Goal: Information Seeking & Learning: Learn about a topic

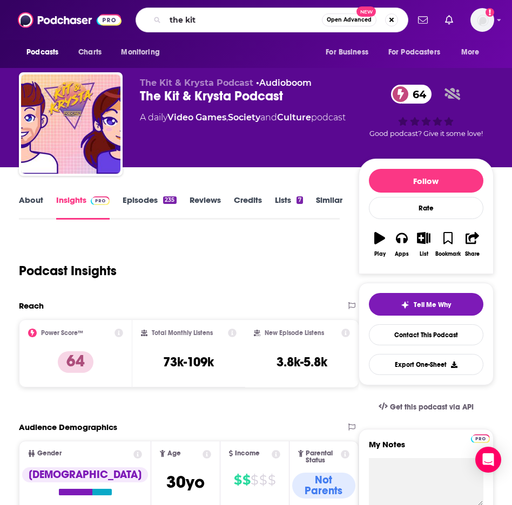
click at [191, 269] on div "Podcast Insights" at bounding box center [175, 264] width 312 height 55
click at [206, 23] on input "the kit" at bounding box center [243, 19] width 157 height 17
click at [211, 246] on div "Podcast Insights" at bounding box center [175, 264] width 312 height 55
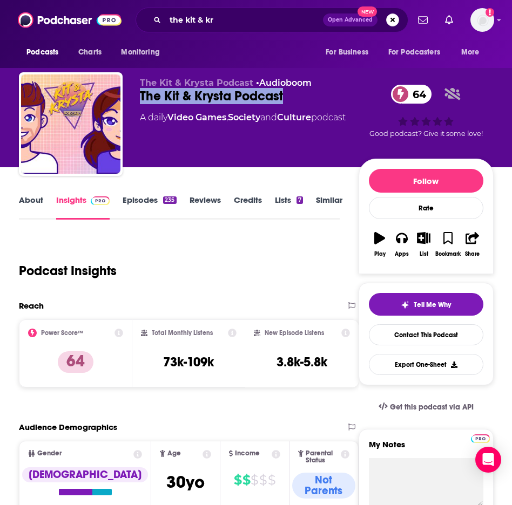
drag, startPoint x: 142, startPoint y: 97, endPoint x: 319, endPoint y: 102, distance: 177.2
click at [319, 102] on div "The Kit & Krysta Podcast 64" at bounding box center [249, 96] width 219 height 16
copy h2 "The Kit & Krysta Podcast"
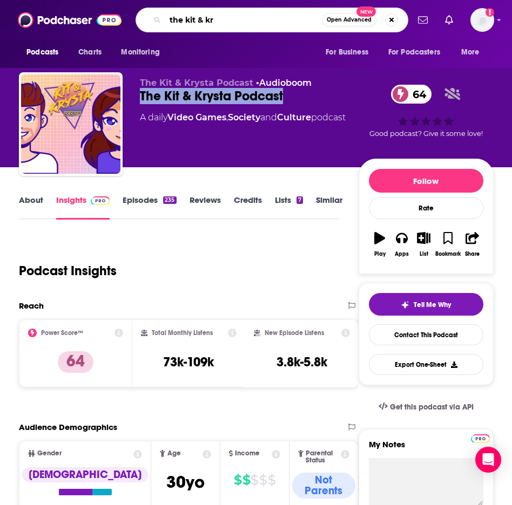
click at [226, 15] on input "the kit & kr" at bounding box center [243, 19] width 157 height 17
drag, startPoint x: 226, startPoint y: 22, endPoint x: 129, endPoint y: 22, distance: 97.2
click at [129, 22] on div "Podcasts Charts Monitoring the kit & kr Open Advanced New For Business For Podc…" at bounding box center [267, 20] width 281 height 25
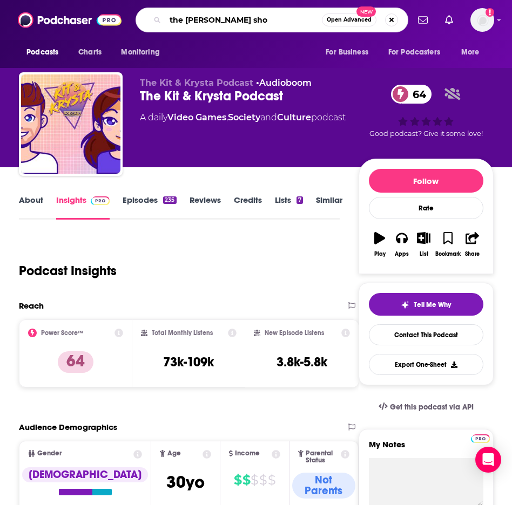
type input "the [PERSON_NAME] show"
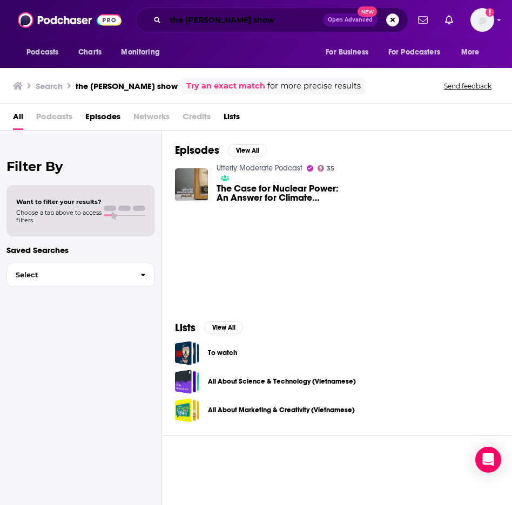
click at [234, 20] on input "the [PERSON_NAME] show" at bounding box center [244, 19] width 158 height 17
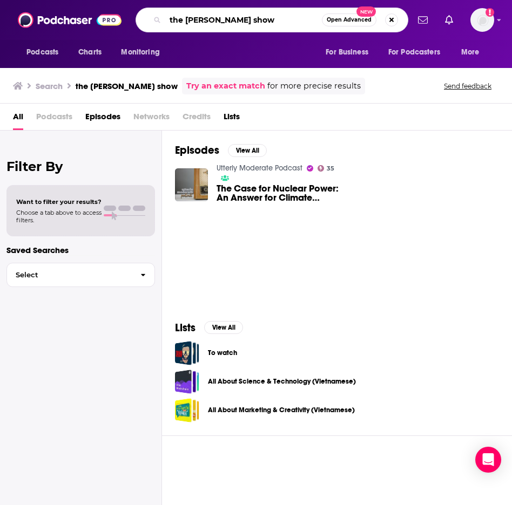
type input "the [PERSON_NAME] show"
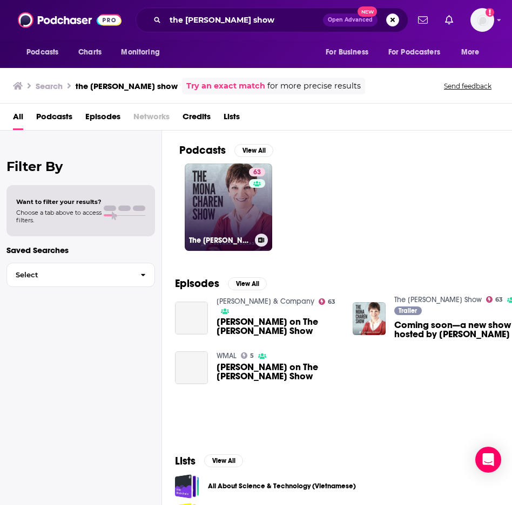
click at [218, 224] on link "63 The [PERSON_NAME] Show" at bounding box center [228, 207] width 87 height 87
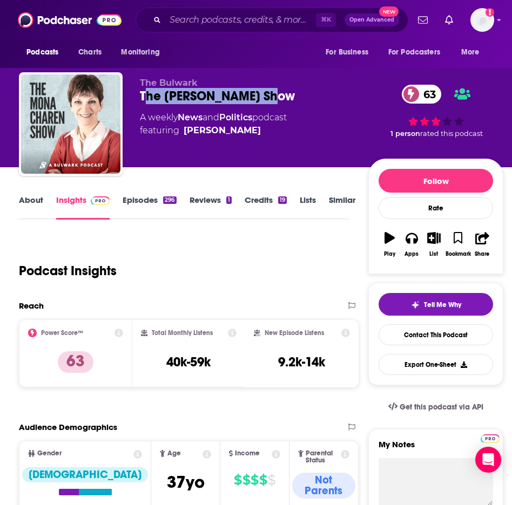
drag, startPoint x: 143, startPoint y: 97, endPoint x: 293, endPoint y: 96, distance: 149.6
click at [293, 96] on div "The [PERSON_NAME] Show 63" at bounding box center [254, 96] width 228 height 16
copy h2 "he [PERSON_NAME] Show"
click at [220, 23] on input "Search podcasts, credits, & more..." at bounding box center [240, 19] width 151 height 17
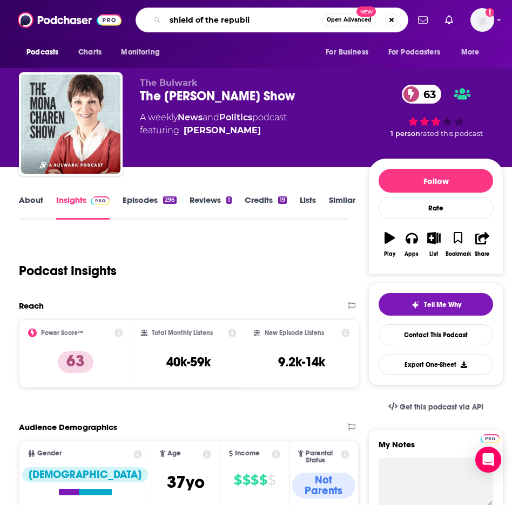
type input "shield of the republiv"
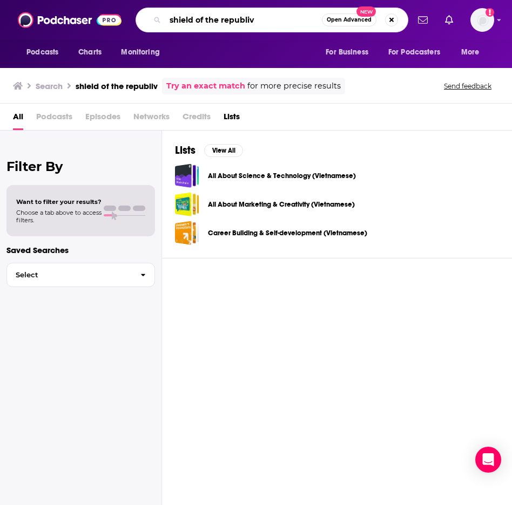
click at [258, 22] on input "shield of the republiv" at bounding box center [243, 19] width 157 height 17
type input "shield of the republic"
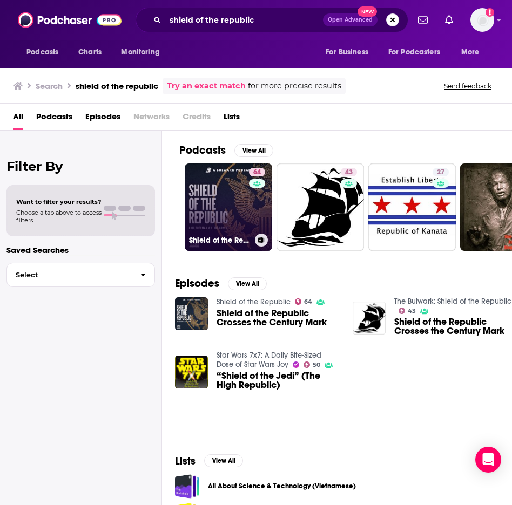
click at [224, 199] on link "64 Shield of the Republic" at bounding box center [228, 207] width 87 height 87
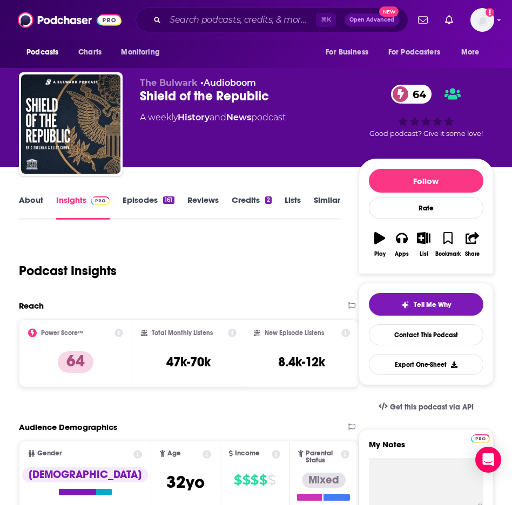
click at [197, 100] on div "Shield of the Republic 64" at bounding box center [249, 96] width 219 height 16
drag, startPoint x: 140, startPoint y: 98, endPoint x: 299, endPoint y: 97, distance: 158.2
click at [299, 97] on div "Shield of the Republic 64" at bounding box center [249, 96] width 219 height 16
copy h2 "Shield of the Republic"
click at [195, 18] on input "Search podcasts, credits, & more..." at bounding box center [240, 19] width 151 height 17
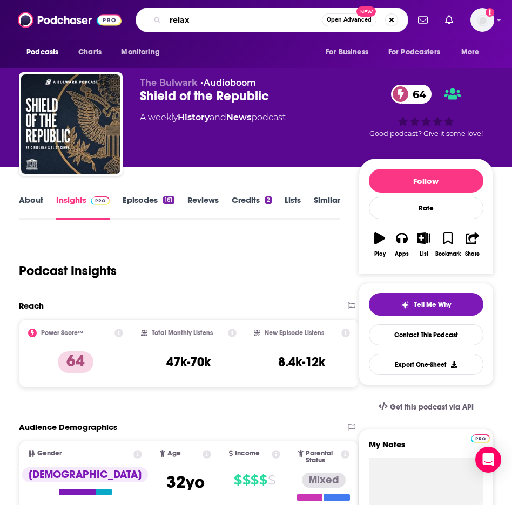
type input "relax!"
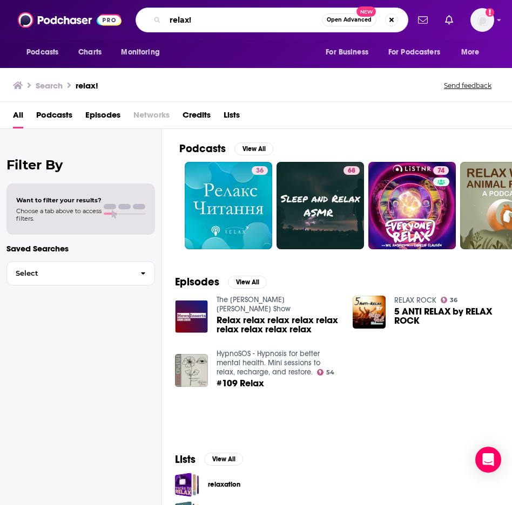
click at [210, 19] on input "relax!" at bounding box center [243, 19] width 157 height 17
type input "relax! with [PERSON_NAME]"
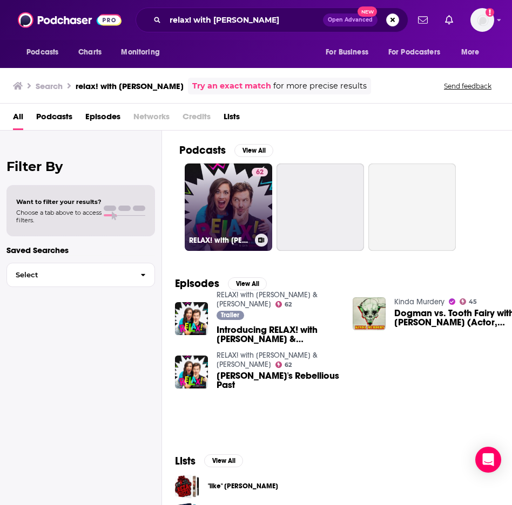
click at [224, 209] on link "62 RELAX! with [PERSON_NAME] & [PERSON_NAME]" at bounding box center [228, 207] width 87 height 87
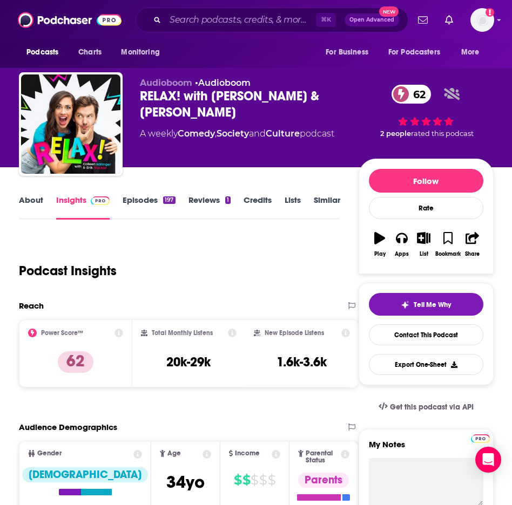
drag, startPoint x: 196, startPoint y: 118, endPoint x: 141, endPoint y: 100, distance: 57.0
click at [141, 100] on div "RELAX! with [PERSON_NAME] & [PERSON_NAME] 62" at bounding box center [249, 104] width 219 height 32
copy h2 "RELAX! with [PERSON_NAME] & [PERSON_NAME]"
click at [186, 22] on input "Search podcasts, credits, & more..." at bounding box center [240, 19] width 151 height 17
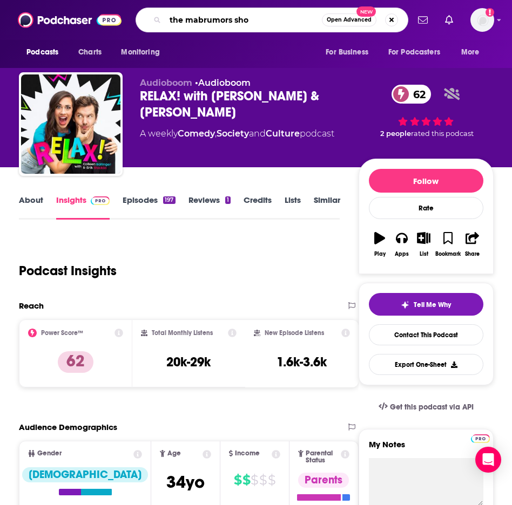
type input "the mabrumors show"
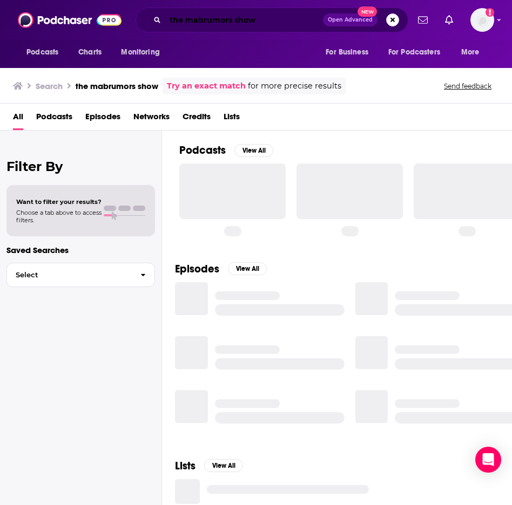
click at [203, 22] on input "the mabrumors show" at bounding box center [244, 19] width 158 height 17
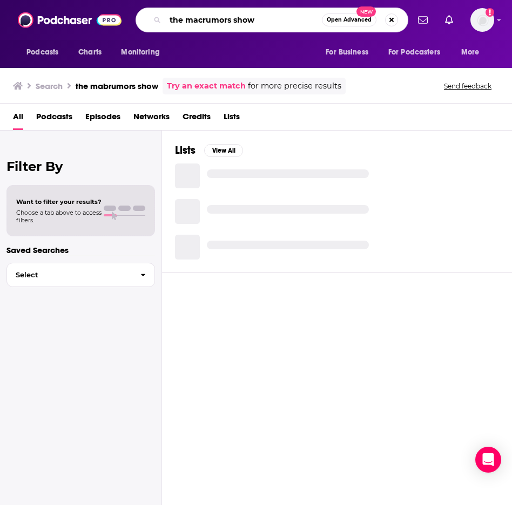
type input "the macrumors show"
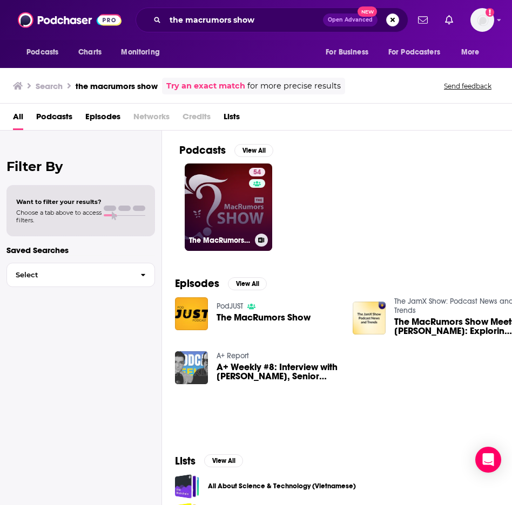
click at [200, 218] on link "54 The MacRumors Show" at bounding box center [228, 207] width 87 height 87
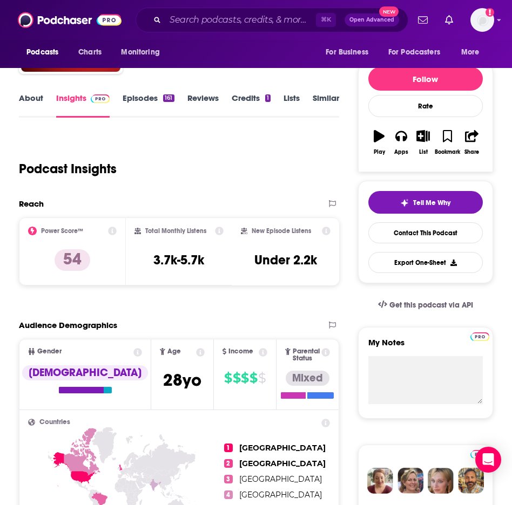
scroll to position [105, 0]
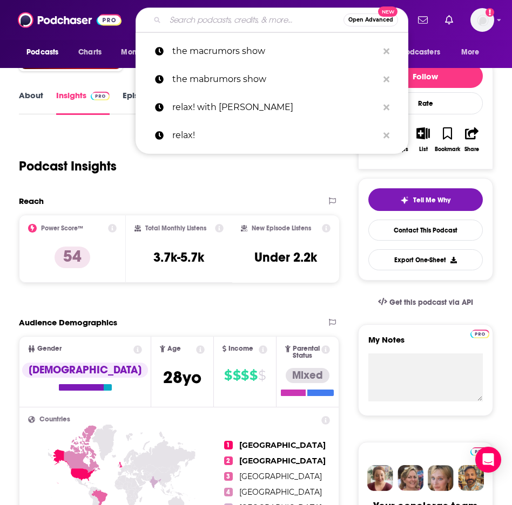
click at [179, 19] on input "Search podcasts, credits, & more..." at bounding box center [254, 19] width 178 height 17
type input "dlc"
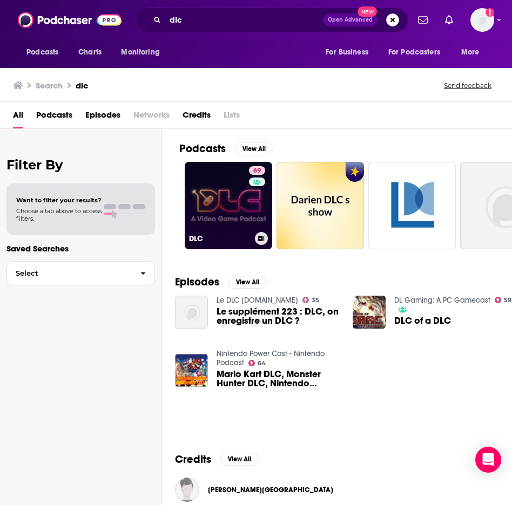
click at [226, 214] on link "69 DLC" at bounding box center [228, 205] width 87 height 87
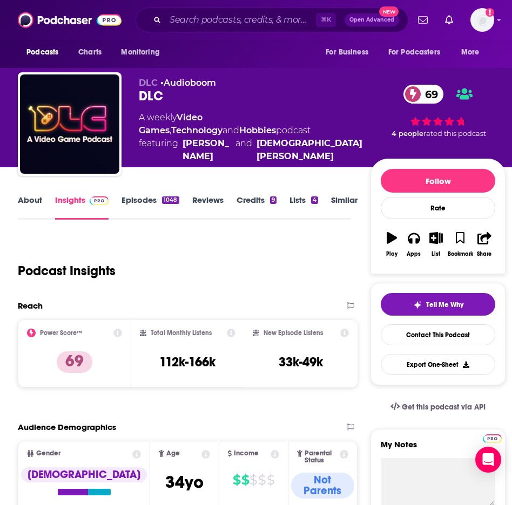
scroll to position [0, 1]
drag, startPoint x: 166, startPoint y: 95, endPoint x: 132, endPoint y: 95, distance: 34.6
click at [132, 95] on div "DLC • Audioboom DLC 69 A weekly Video Games , Technology and Hobbies podcast fe…" at bounding box center [262, 126] width 488 height 108
copy h2 "DLC"
click at [196, 18] on input "Search podcasts, credits, & more..." at bounding box center [240, 19] width 151 height 17
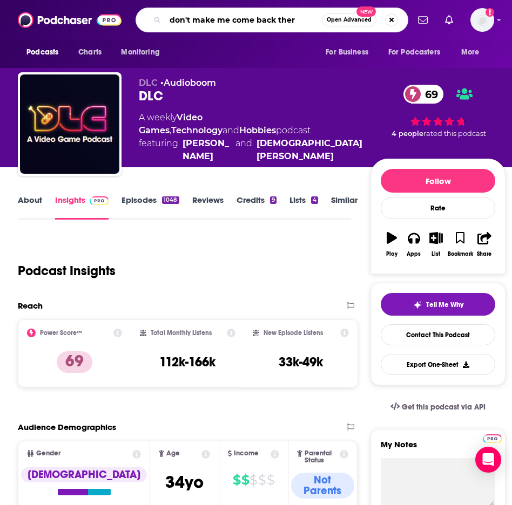
type input "don't make me come back there"
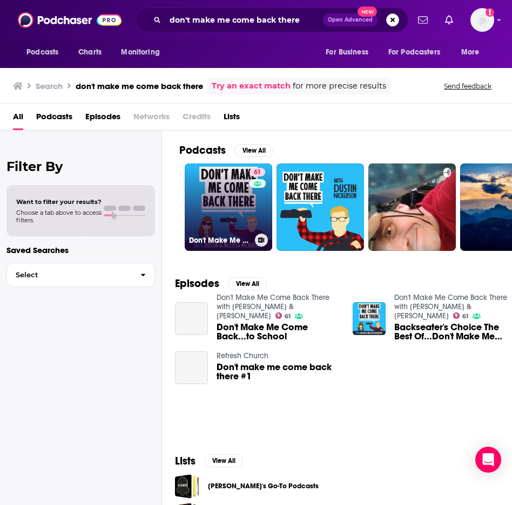
click at [225, 208] on link "61 Don't Make Me Come Back There with [PERSON_NAME] & [PERSON_NAME]" at bounding box center [228, 207] width 87 height 87
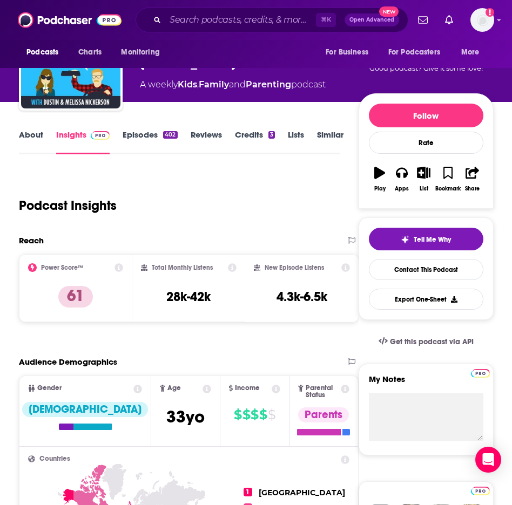
scroll to position [69, 0]
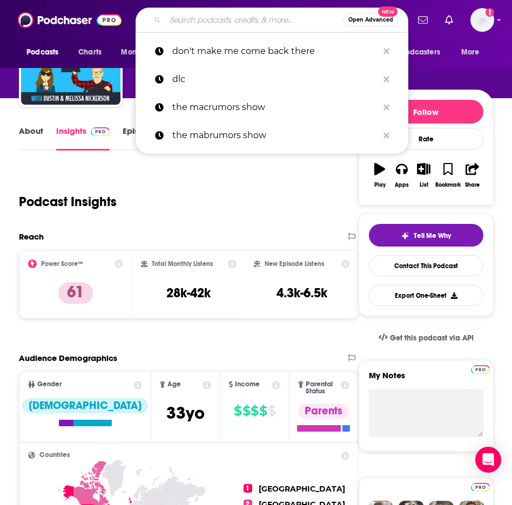
click at [211, 28] on input "Search podcasts, credits, & more..." at bounding box center [254, 19] width 178 height 17
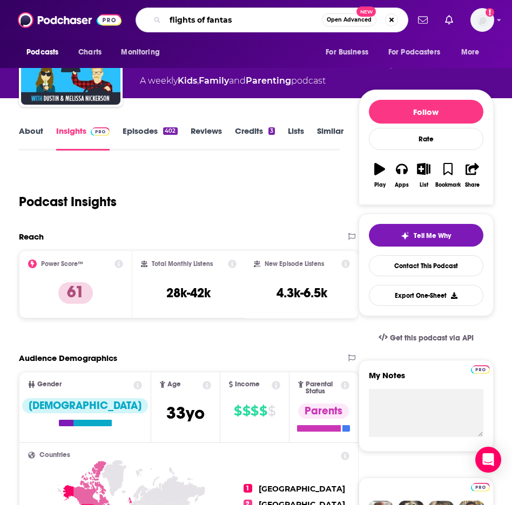
type input "flights of fantasy"
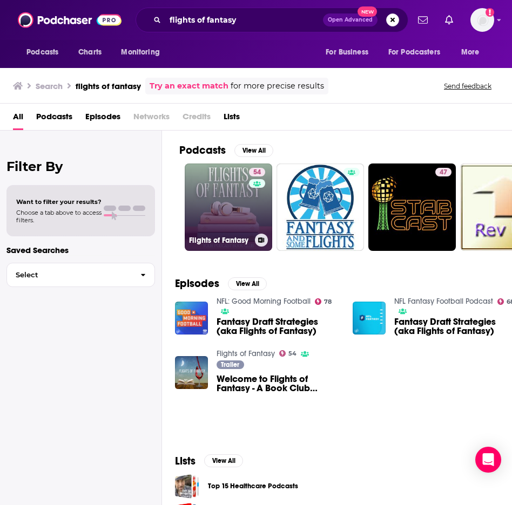
click at [227, 209] on link "54 Flights of Fantasy" at bounding box center [228, 207] width 87 height 87
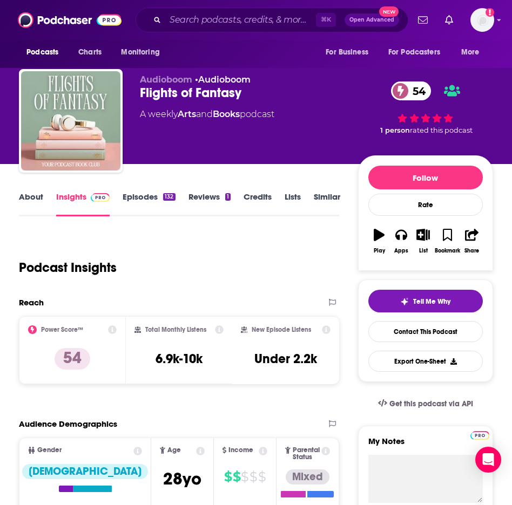
scroll to position [8, 0]
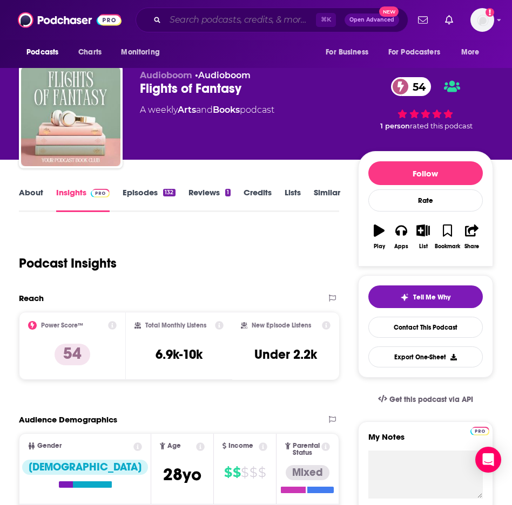
click at [191, 19] on input "Search podcasts, credits, & more..." at bounding box center [240, 19] width 151 height 17
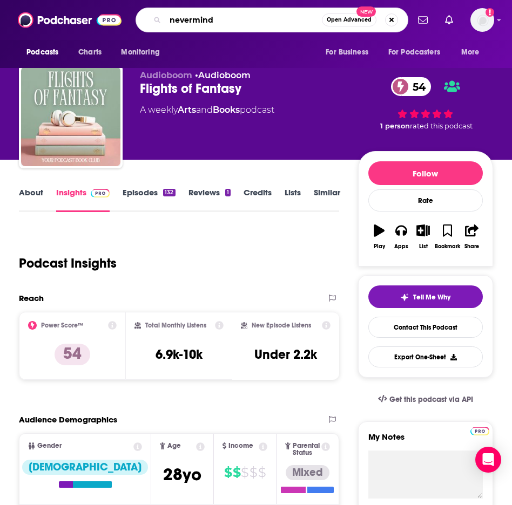
type input "nevermind."
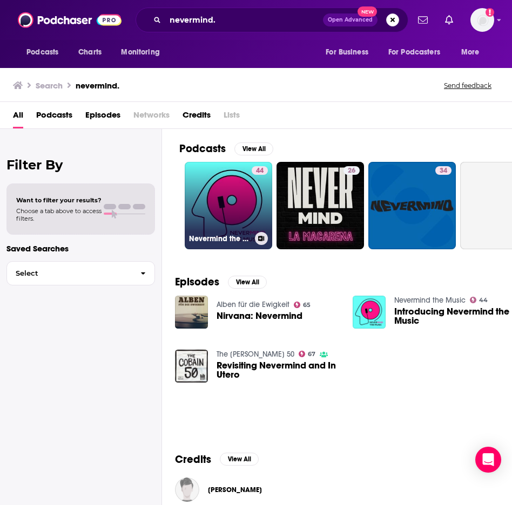
click at [220, 197] on link "44 Nevermind the Music" at bounding box center [228, 205] width 87 height 87
